Goal: Task Accomplishment & Management: Manage account settings

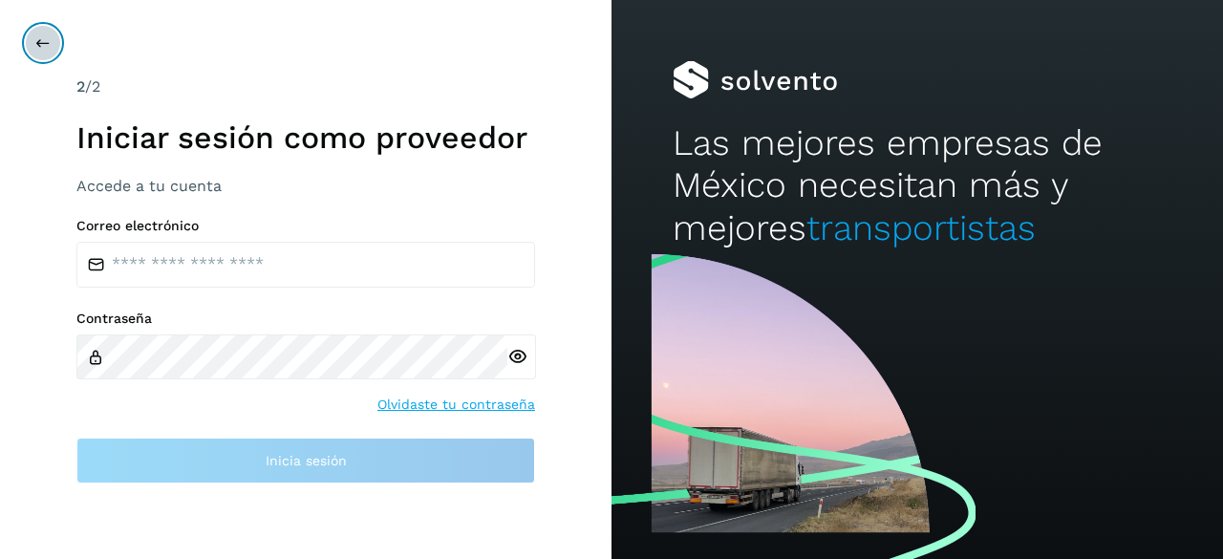
click at [45, 39] on icon at bounding box center [42, 42] width 15 height 15
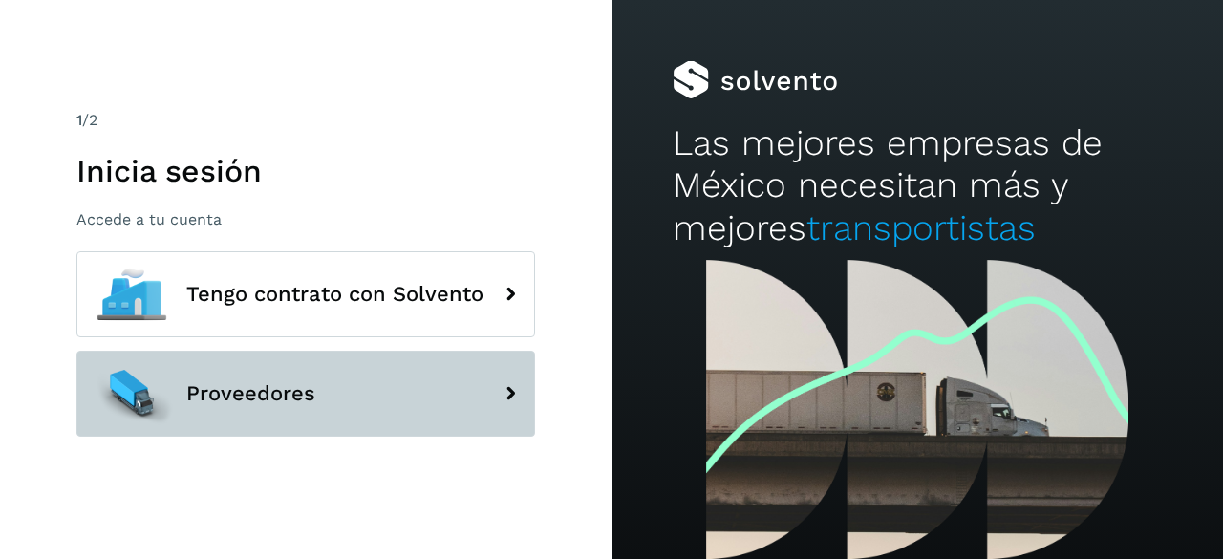
click at [325, 425] on button "Proveedores" at bounding box center [305, 394] width 459 height 86
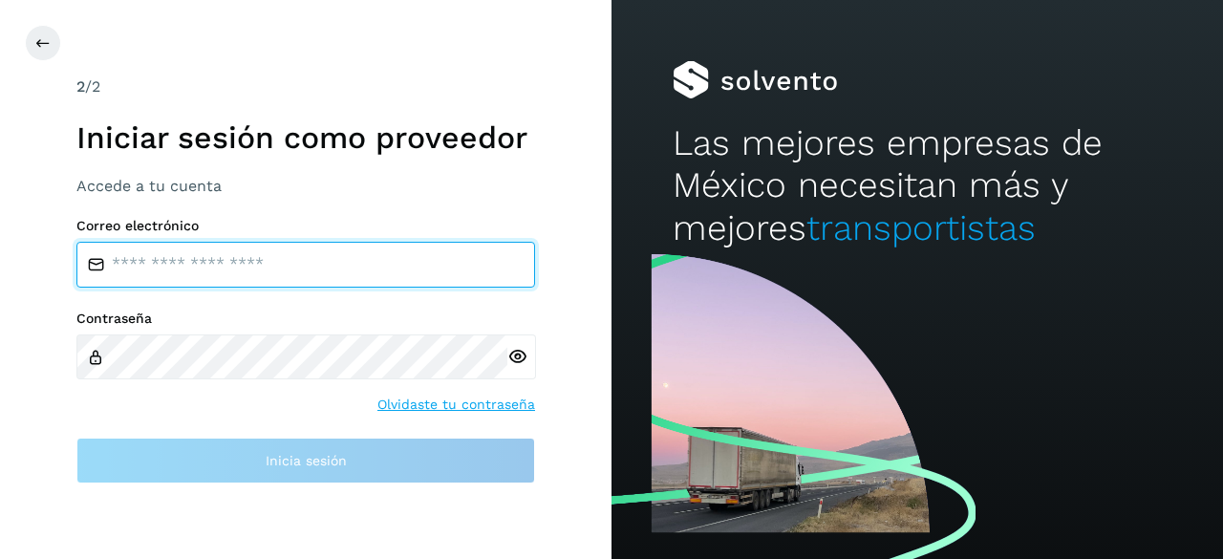
click at [369, 262] on input "email" at bounding box center [305, 265] width 459 height 46
type input "*******"
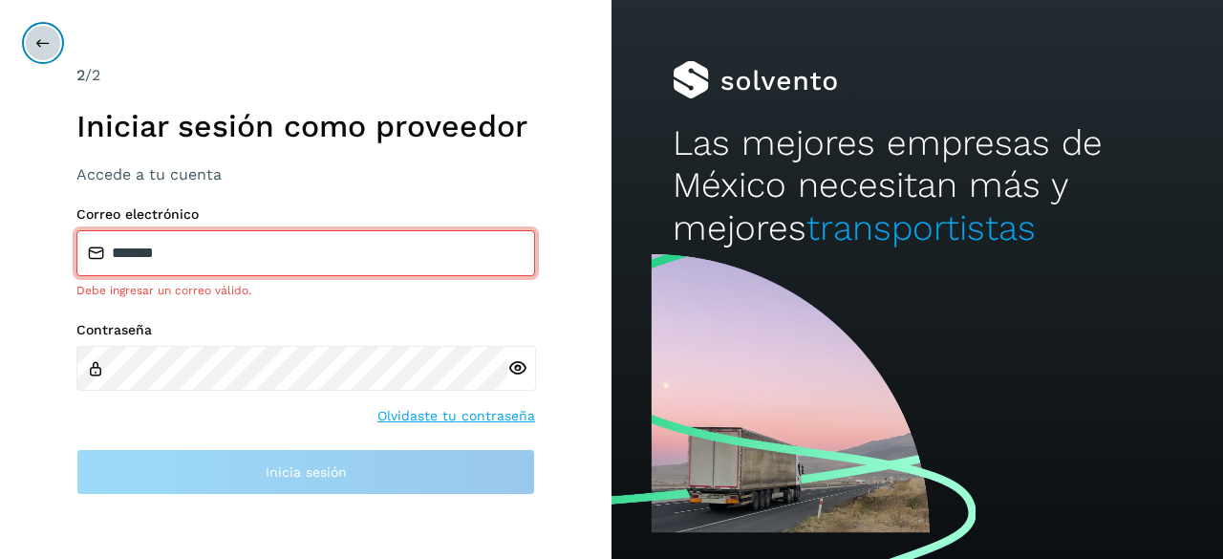
click at [48, 40] on icon at bounding box center [42, 42] width 15 height 15
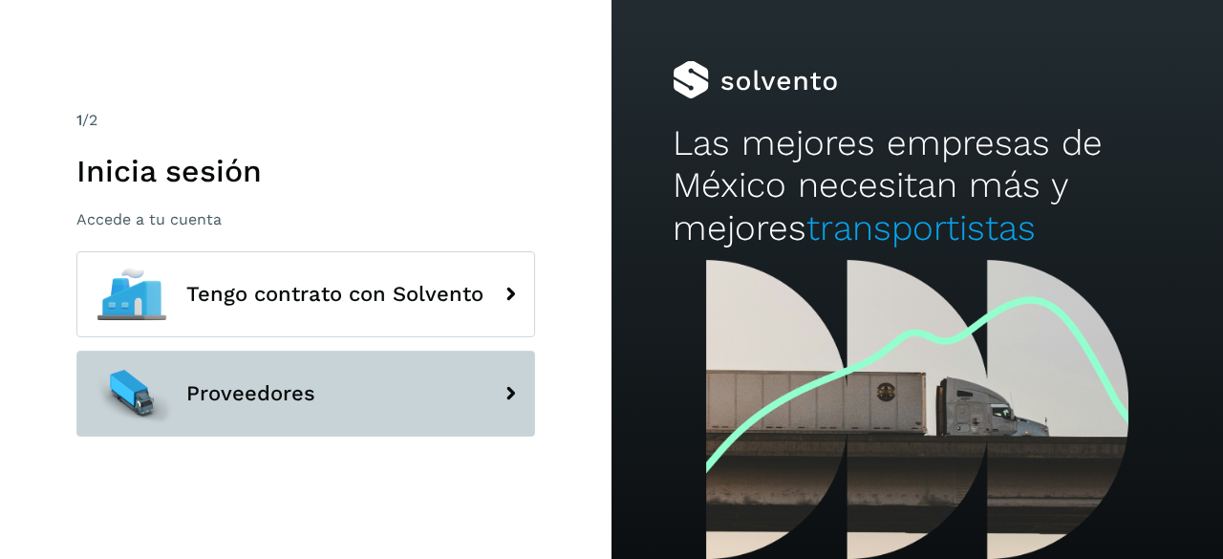
click at [315, 409] on button "Proveedores" at bounding box center [305, 394] width 459 height 86
